Goal: Information Seeking & Learning: Learn about a topic

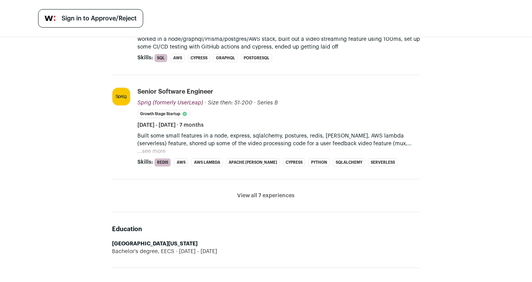
scroll to position [314, 0]
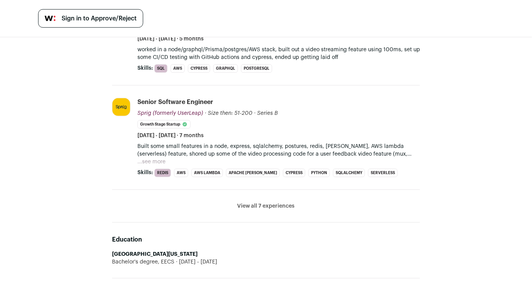
click at [263, 206] on button "View all 7 experiences" at bounding box center [265, 206] width 57 height 8
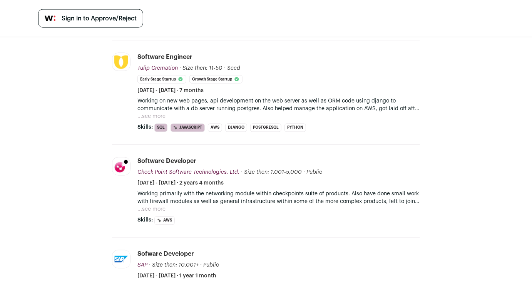
scroll to position [566, 0]
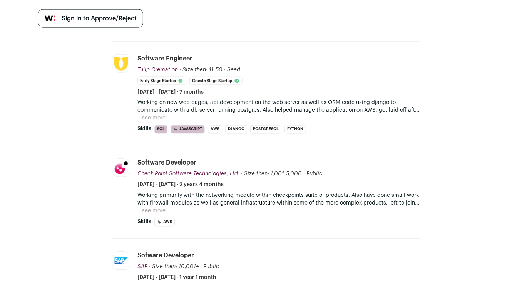
click at [153, 207] on button "...see more" at bounding box center [151, 211] width 28 height 8
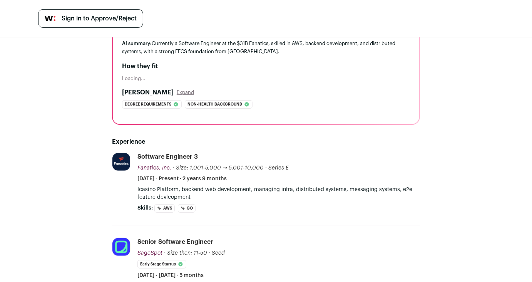
scroll to position [77, 0]
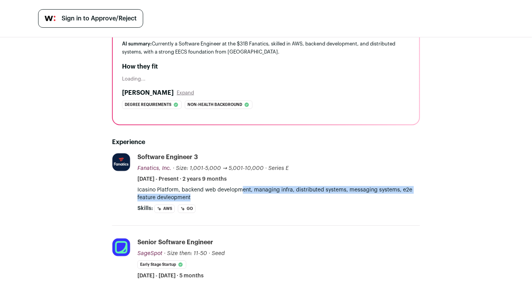
drag, startPoint x: 242, startPoint y: 187, endPoint x: 239, endPoint y: 195, distance: 8.5
click at [239, 195] on p "Icasino Platform, backend web development, managing infra, distributed systems,…" at bounding box center [278, 193] width 282 height 15
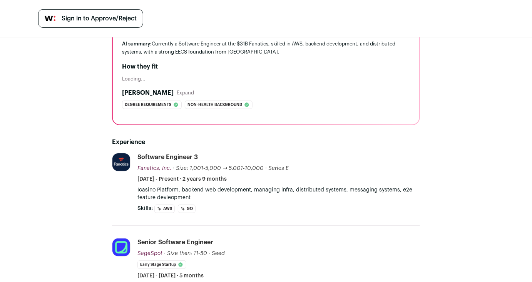
click at [239, 195] on p "Icasino Platform, backend web development, managing infra, distributed systems,…" at bounding box center [278, 193] width 282 height 15
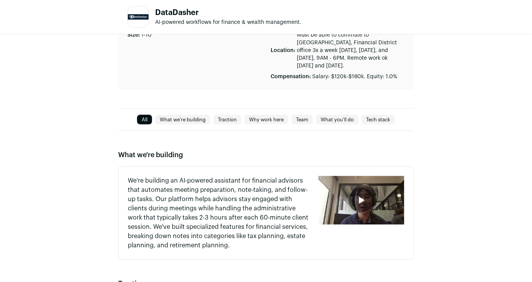
scroll to position [256, 0]
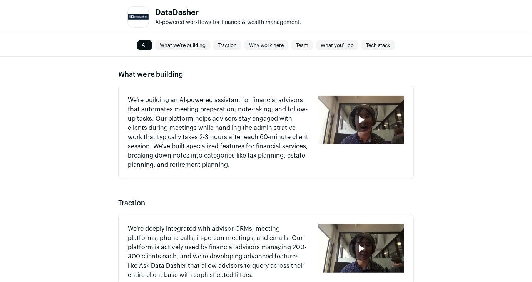
click at [353, 120] on div "button" at bounding box center [361, 119] width 25 height 25
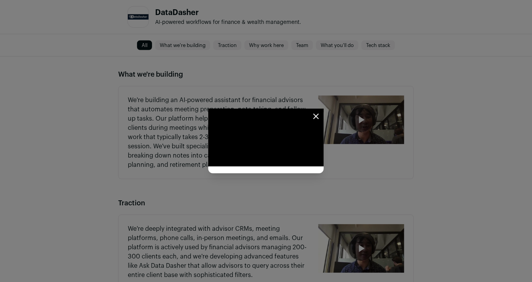
click at [321, 112] on icon "Close modal" at bounding box center [315, 116] width 9 height 9
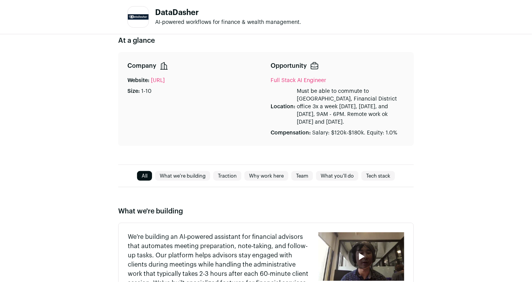
scroll to position [0, 0]
